Goal: Task Accomplishment & Management: Manage account settings

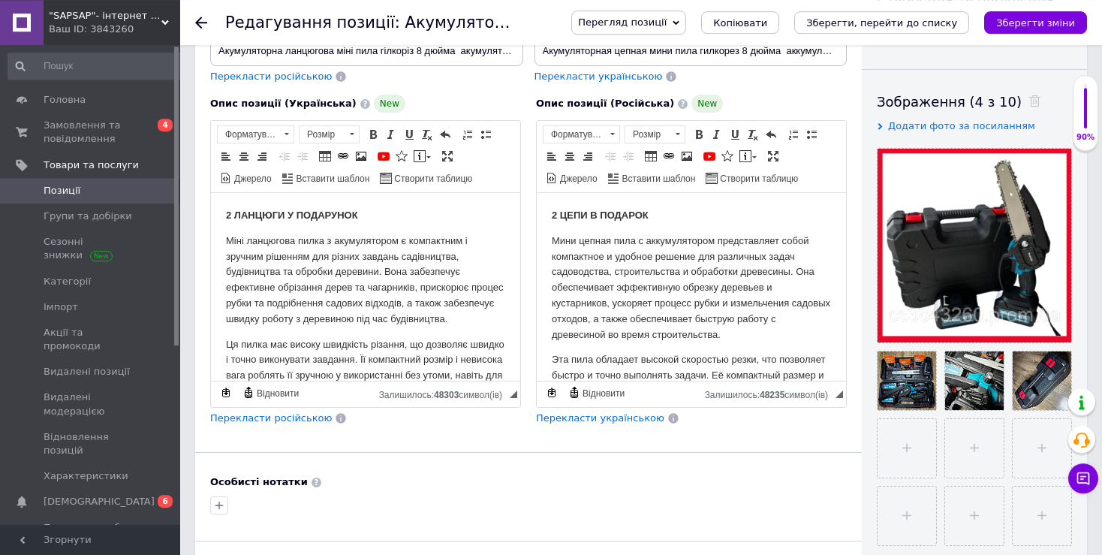
scroll to position [225, 0]
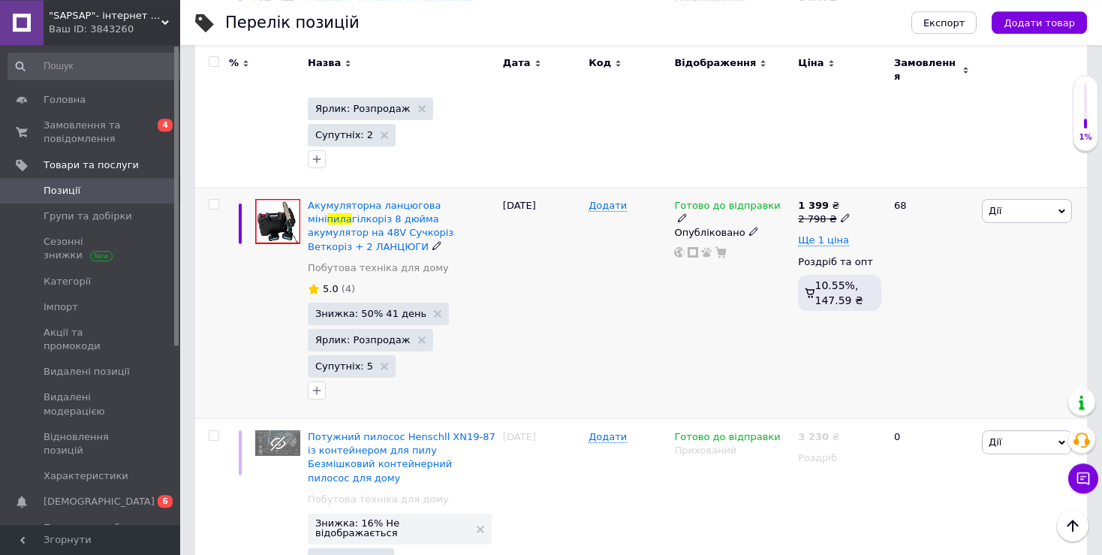
scroll to position [672, 0]
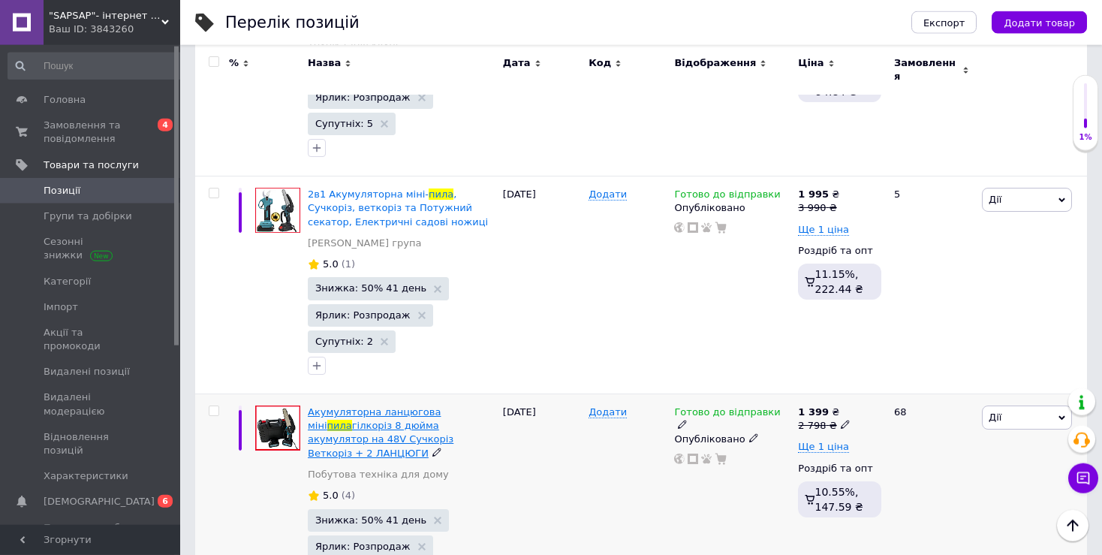
click at [379, 406] on span "Акумуляторна ланцюгова міні" at bounding box center [374, 418] width 133 height 25
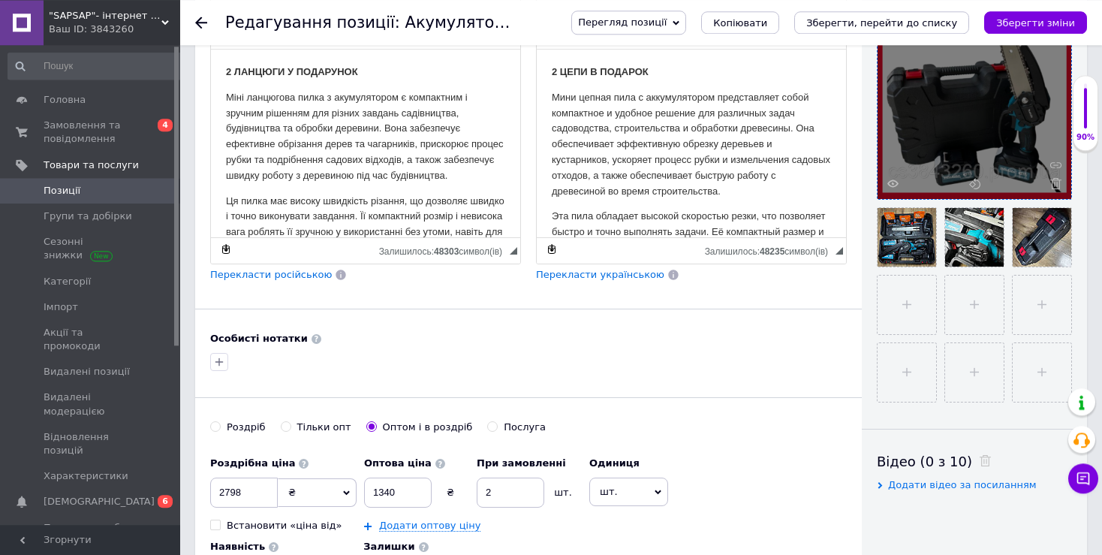
scroll to position [369, 0]
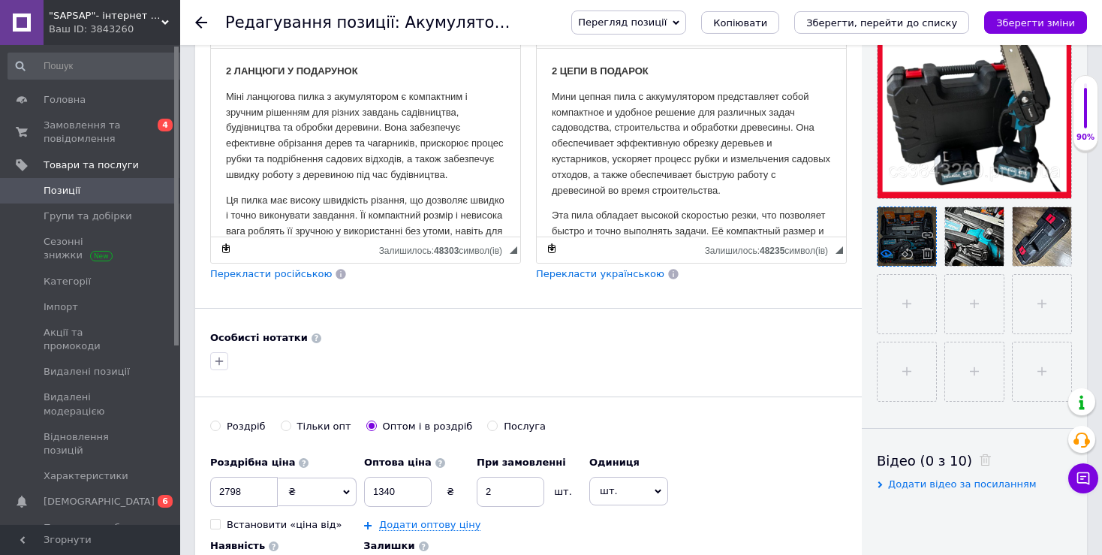
click at [889, 251] on use at bounding box center [885, 253] width 11 height 8
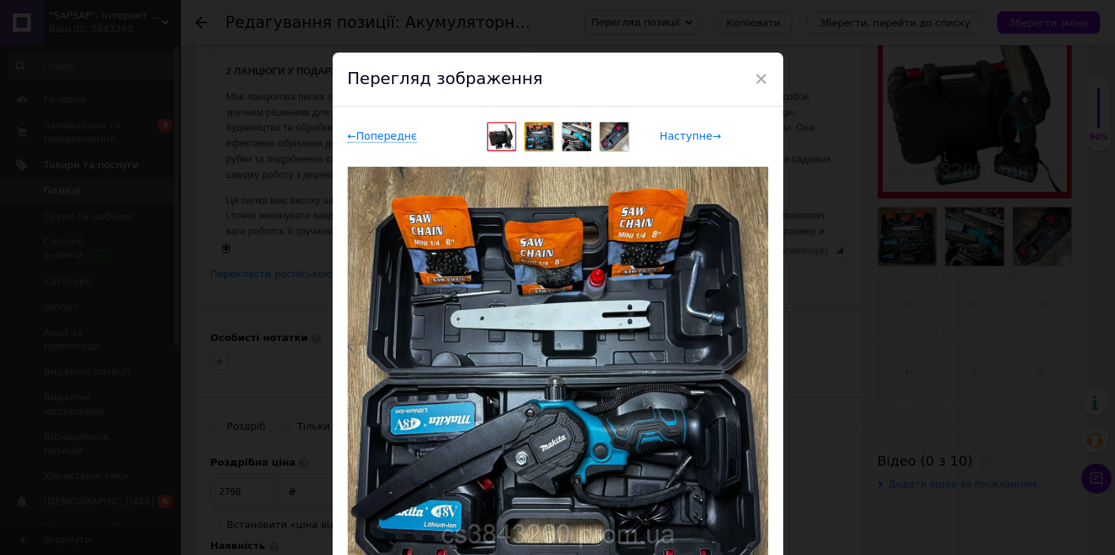
click at [685, 135] on span "Наступне →" at bounding box center [691, 136] width 62 height 13
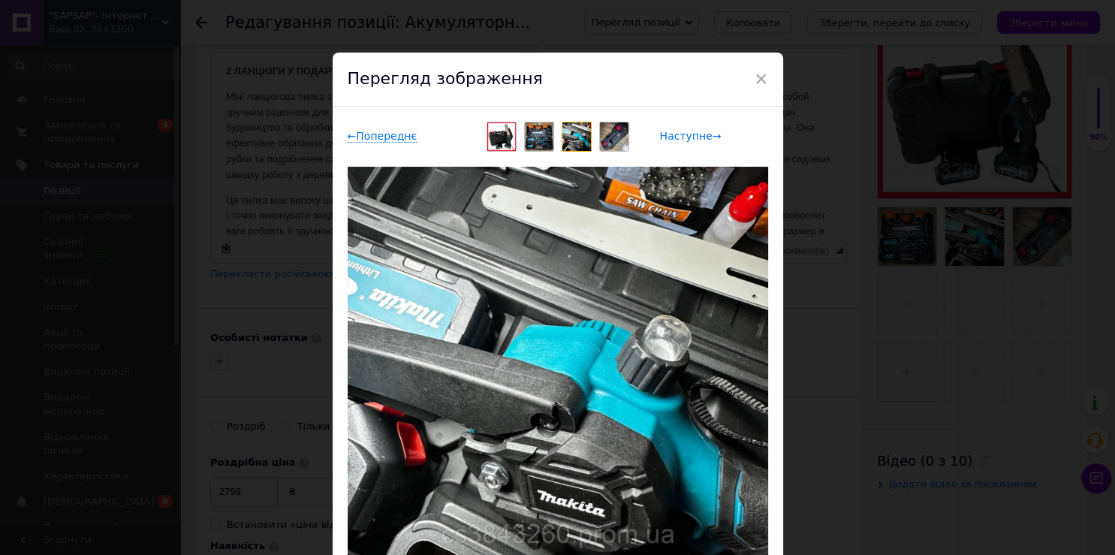
click at [685, 135] on span "Наступне →" at bounding box center [691, 136] width 62 height 13
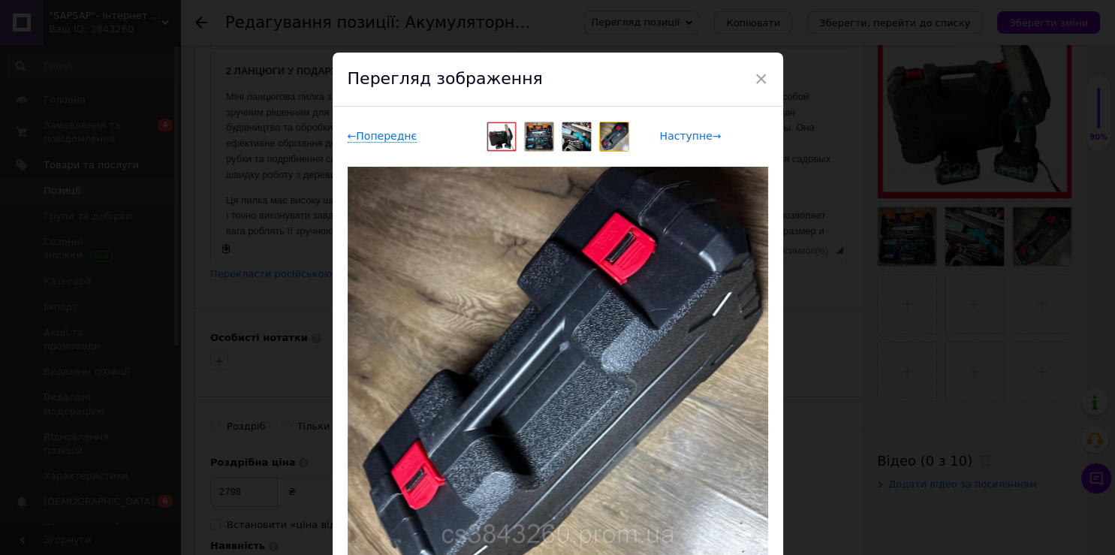
click at [685, 135] on span "Наступне →" at bounding box center [691, 136] width 62 height 13
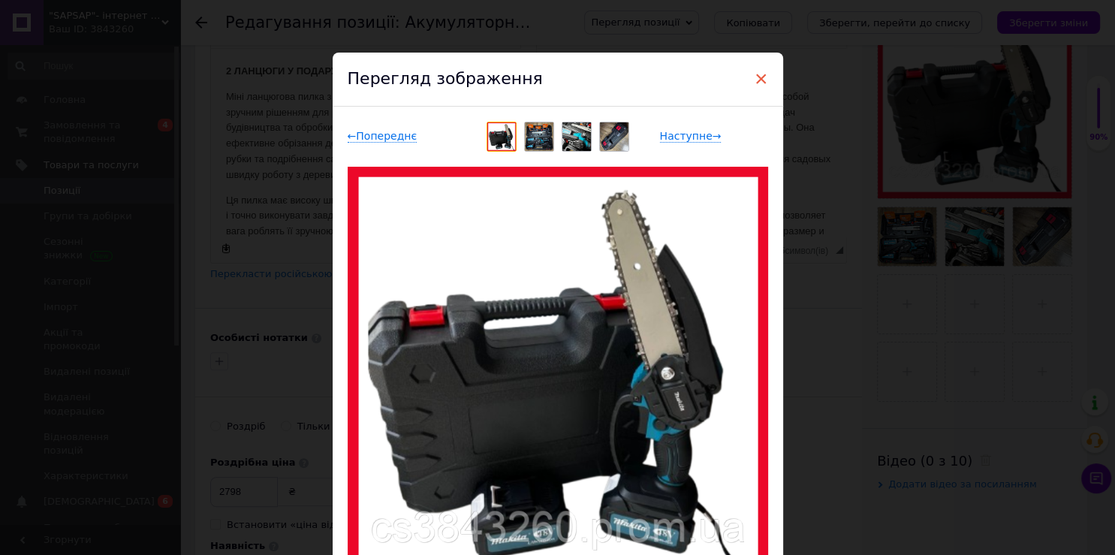
click at [757, 77] on span "×" at bounding box center [761, 79] width 14 height 26
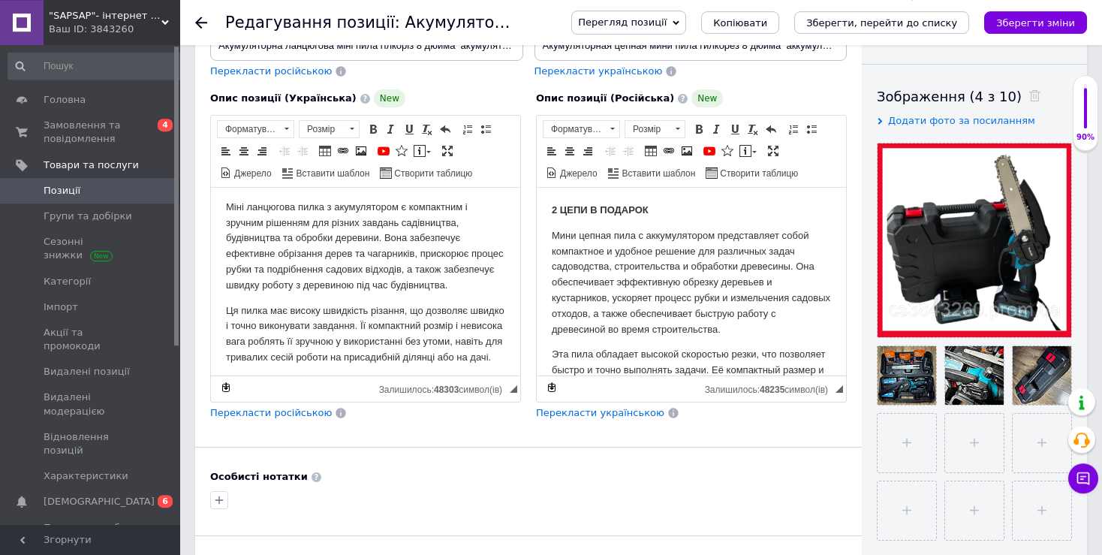
scroll to position [0, 0]
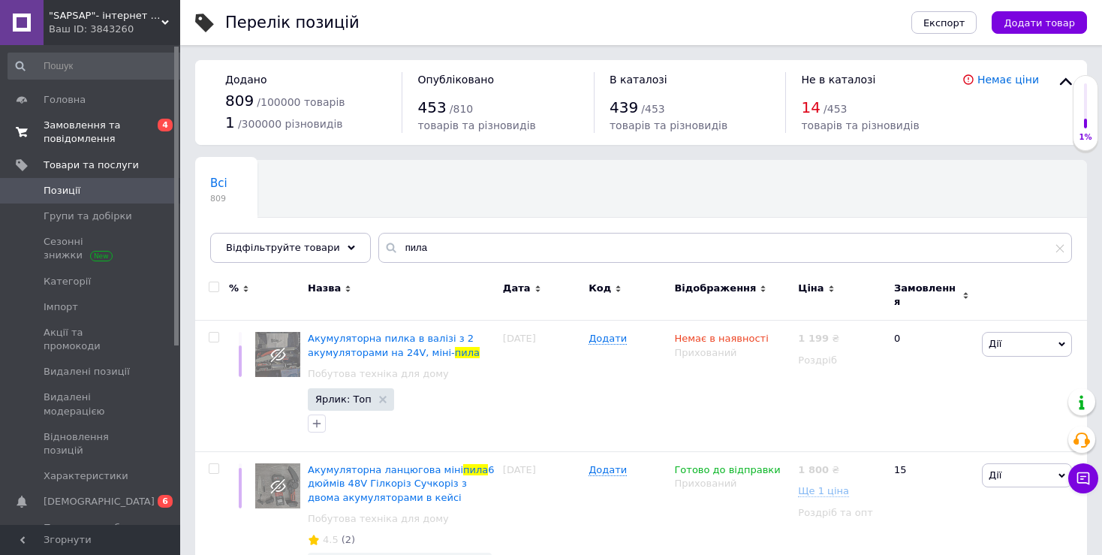
click at [112, 123] on span "Замовлення та повідомлення" at bounding box center [91, 132] width 95 height 27
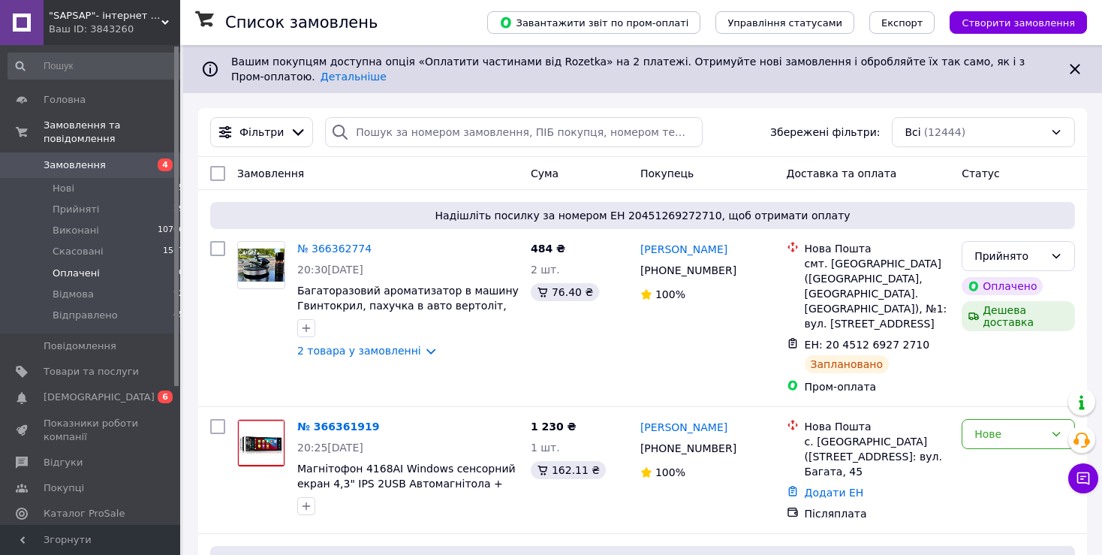
click at [128, 263] on li "Оплачені 0" at bounding box center [96, 273] width 193 height 21
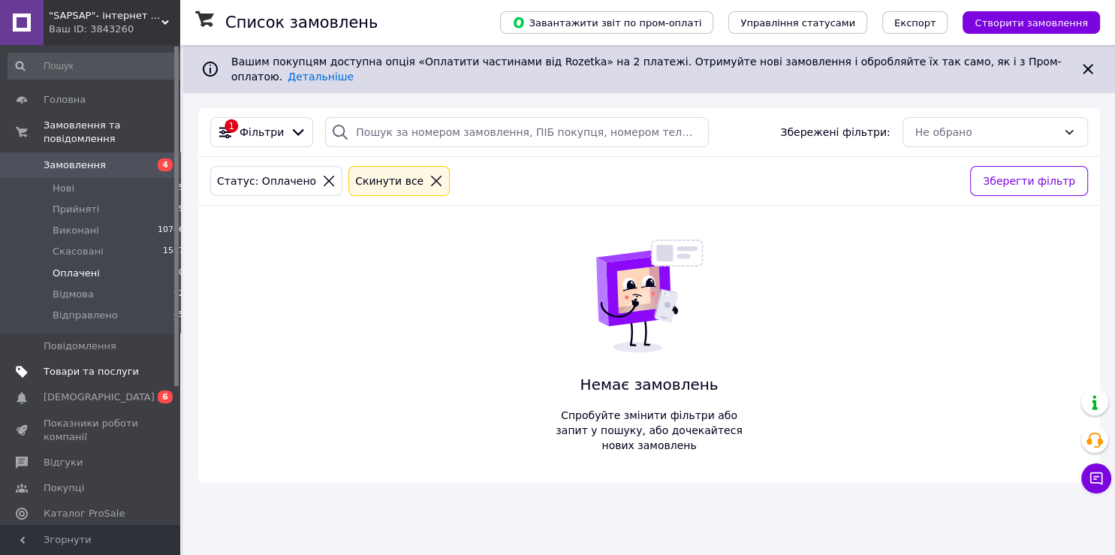
click at [152, 370] on link "Товари та послуги" at bounding box center [96, 372] width 193 height 26
